Goal: Communication & Community: Answer question/provide support

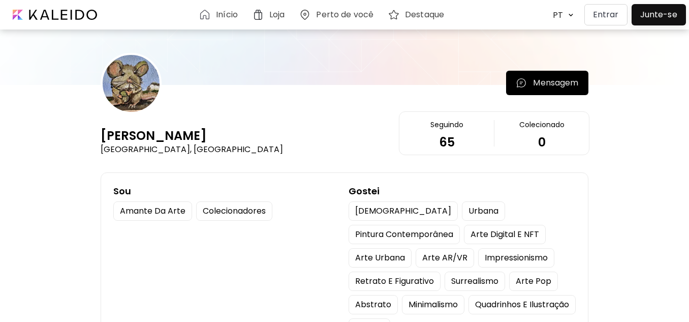
click at [566, 88] on p "Mensagem" at bounding box center [555, 83] width 45 height 12
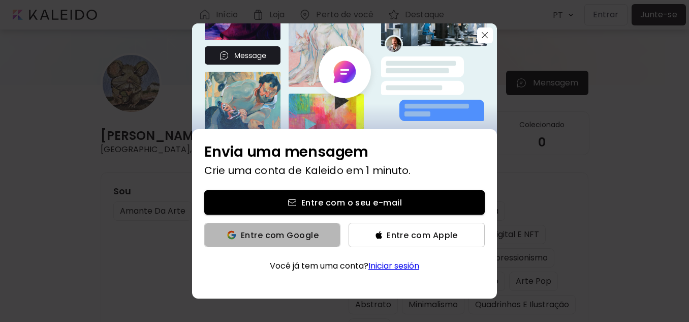
click at [312, 236] on span "Entre com Google" at bounding box center [280, 235] width 78 height 11
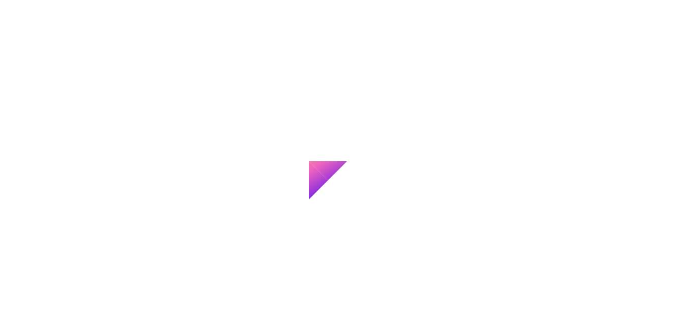
click at [440, 98] on div at bounding box center [347, 161] width 694 height 322
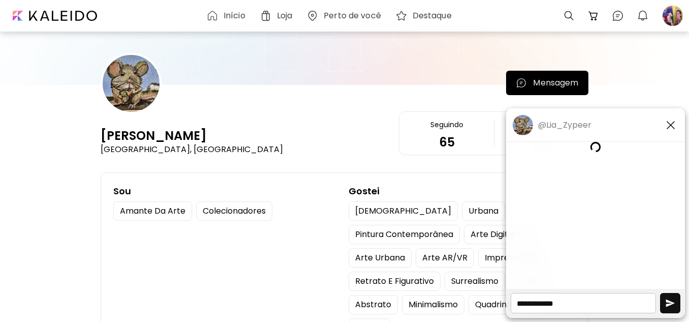
click at [572, 301] on textarea at bounding box center [583, 303] width 145 height 20
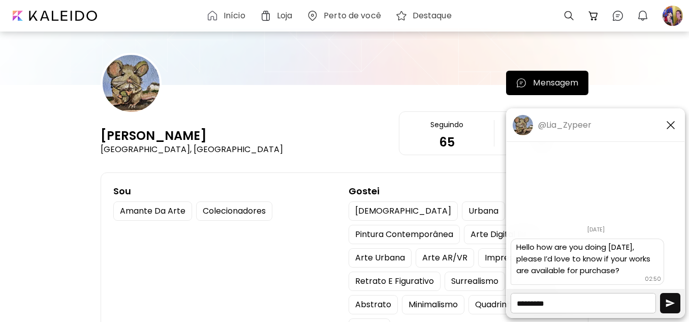
type textarea "*********"
click at [674, 304] on img "button" at bounding box center [670, 303] width 10 height 10
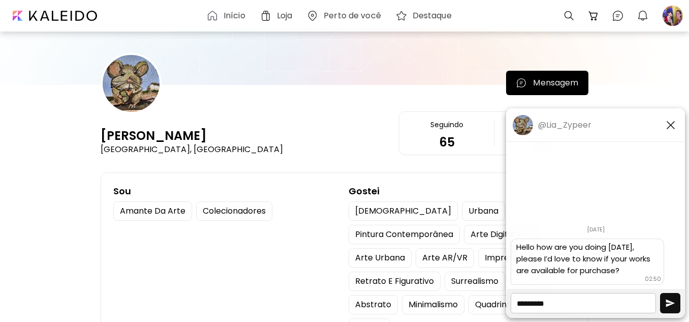
click at [674, 304] on img "button" at bounding box center [670, 303] width 10 height 10
click at [671, 127] on img "button" at bounding box center [671, 125] width 12 height 12
